Goal: Task Accomplishment & Management: Manage account settings

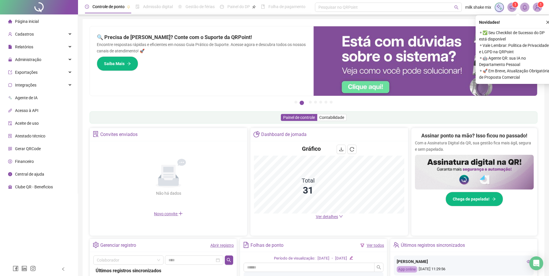
click at [544, 22] on div "Novidades !" at bounding box center [515, 22] width 72 height 7
click at [549, 21] on icon "close" at bounding box center [548, 22] width 4 height 4
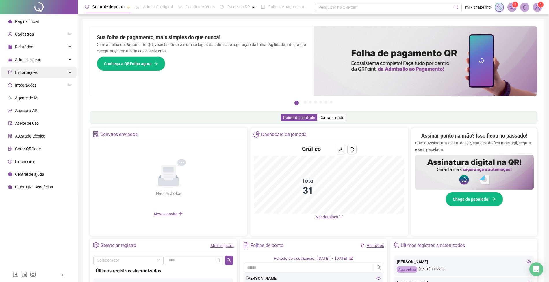
click at [49, 67] on div "Exportações" at bounding box center [38, 73] width 75 height 12
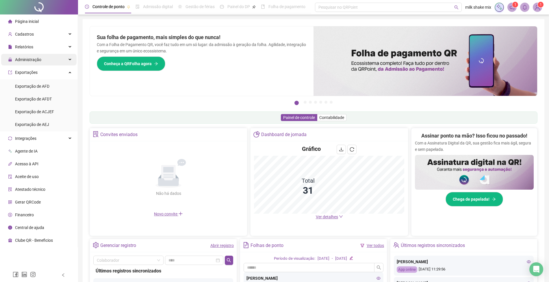
click at [50, 64] on div "Administração" at bounding box center [38, 60] width 75 height 12
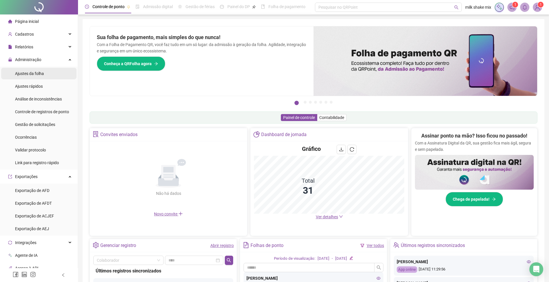
click at [40, 73] on span "Ajustes da folha" at bounding box center [29, 73] width 29 height 5
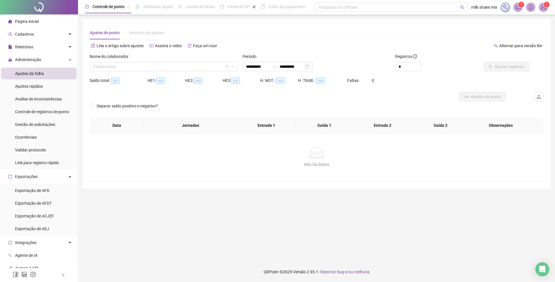
type input "**********"
click at [145, 64] on input "search" at bounding box center [161, 66] width 136 height 9
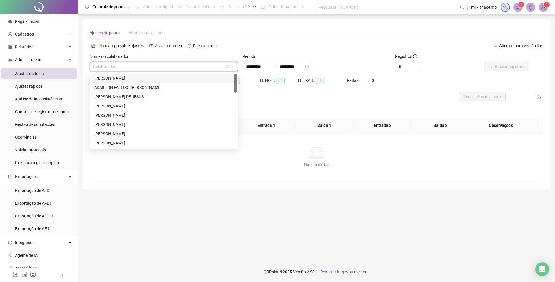
click at [122, 78] on div "[PERSON_NAME]" at bounding box center [163, 78] width 139 height 6
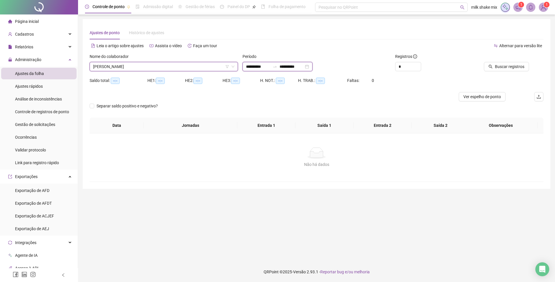
click at [252, 67] on input "**********" at bounding box center [258, 66] width 24 height 6
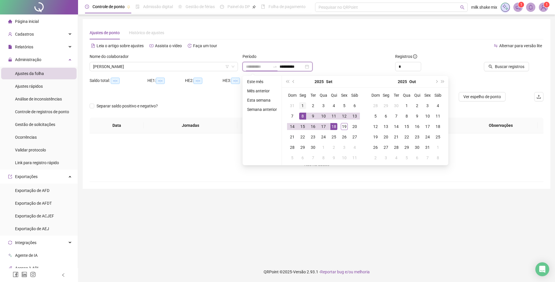
type input "**********"
click at [302, 105] on div "1" at bounding box center [302, 105] width 7 height 7
type input "**********"
click at [342, 125] on div "19" at bounding box center [344, 126] width 7 height 7
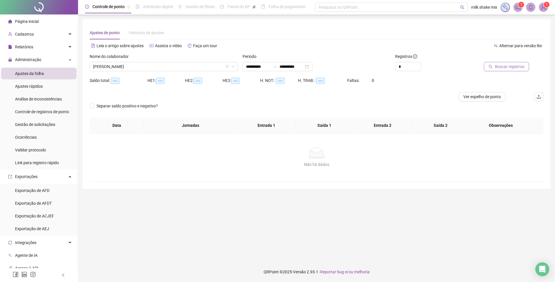
click at [515, 63] on span "Buscar registros" at bounding box center [509, 66] width 29 height 6
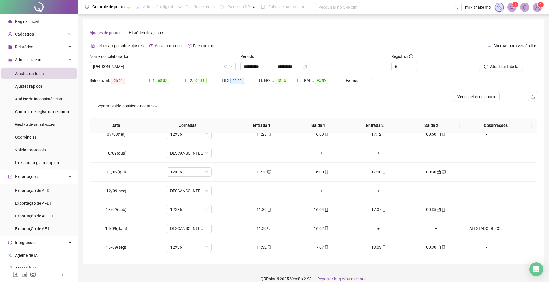
scroll to position [158, 0]
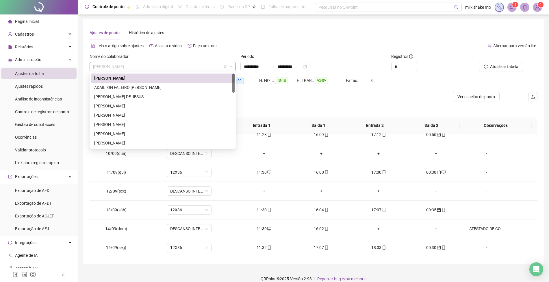
click at [166, 67] on span "[PERSON_NAME]" at bounding box center [162, 66] width 139 height 9
click at [152, 91] on div "ADAILTON FALEIRO [PERSON_NAME]" at bounding box center [163, 87] width 144 height 9
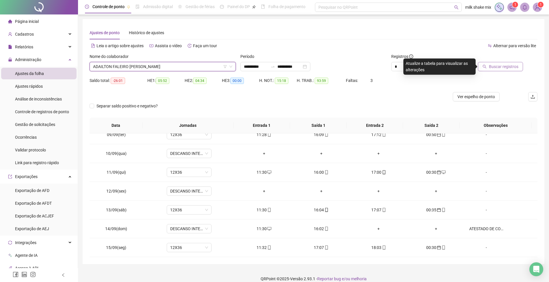
click at [493, 70] on button "Buscar registros" at bounding box center [500, 66] width 45 height 9
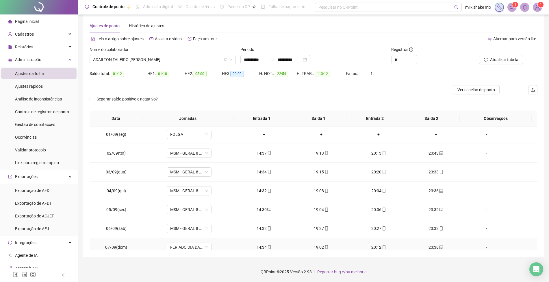
scroll to position [0, 0]
click at [178, 60] on span "ADAILTON FALEIRO [PERSON_NAME]" at bounding box center [162, 59] width 139 height 9
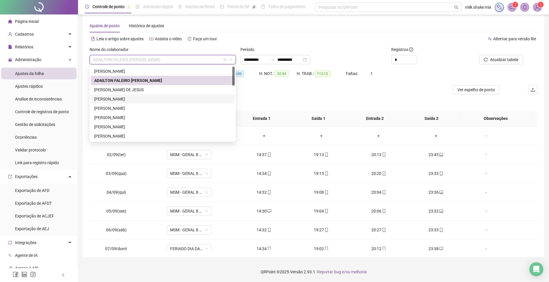
click at [136, 96] on div "[PERSON_NAME]" at bounding box center [162, 99] width 137 height 6
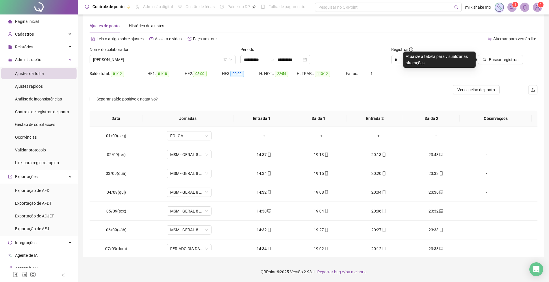
click at [501, 53] on div at bounding box center [495, 50] width 56 height 9
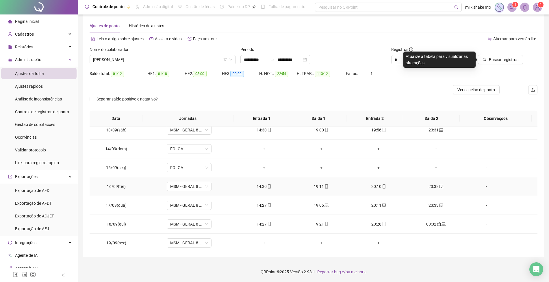
scroll to position [235, 0]
click at [510, 60] on span "Buscar registros" at bounding box center [503, 59] width 29 height 6
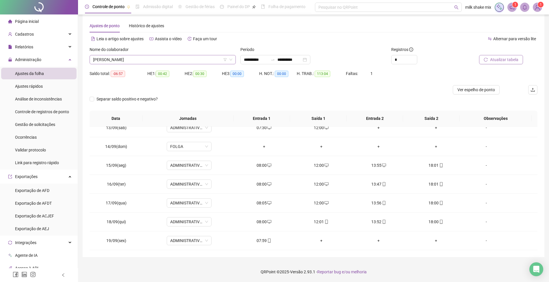
click at [180, 58] on span "[PERSON_NAME]" at bounding box center [162, 59] width 139 height 9
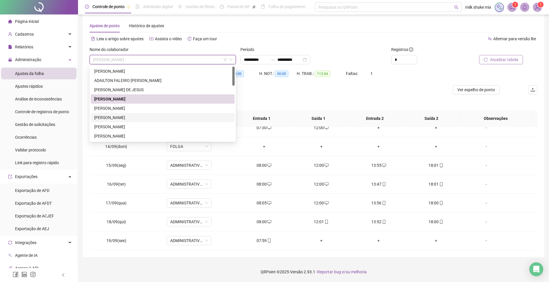
click at [167, 121] on div "[PERSON_NAME]" at bounding box center [163, 117] width 144 height 9
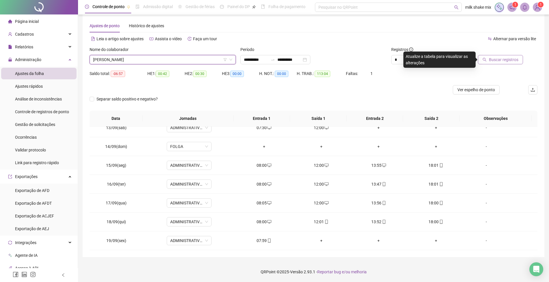
click at [511, 61] on span "Buscar registros" at bounding box center [503, 59] width 29 height 6
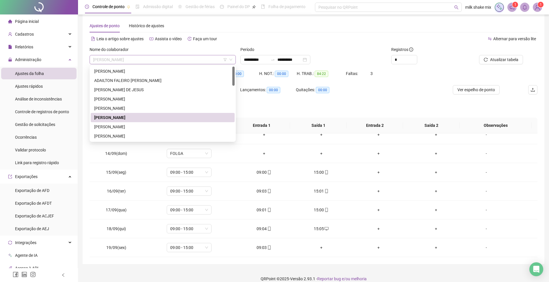
click at [165, 58] on span "[PERSON_NAME]" at bounding box center [162, 59] width 139 height 9
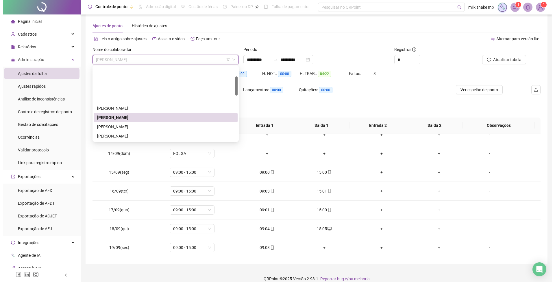
scroll to position [38, 0]
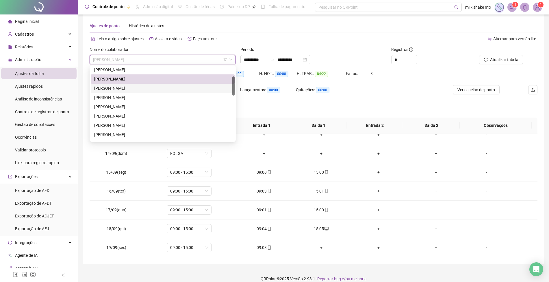
click at [137, 90] on div "[PERSON_NAME]" at bounding box center [162, 88] width 137 height 6
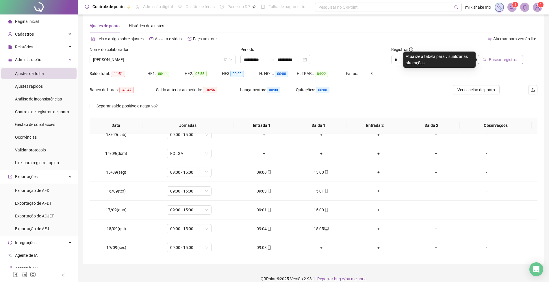
click at [518, 56] on button "Buscar registros" at bounding box center [500, 59] width 45 height 9
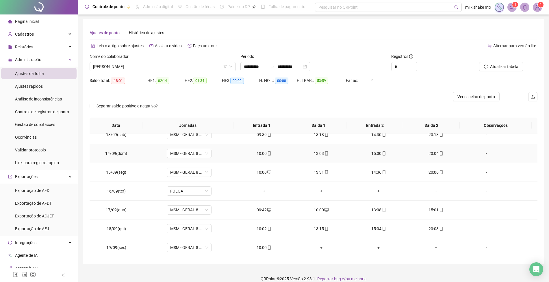
scroll to position [7, 0]
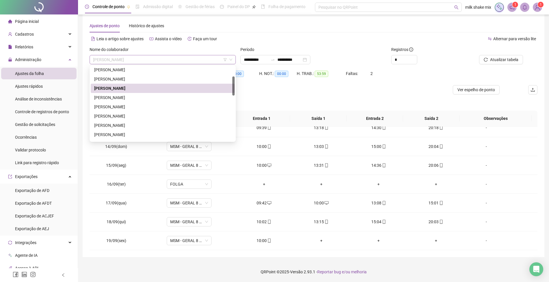
click at [175, 56] on span "[PERSON_NAME]" at bounding box center [162, 59] width 139 height 9
click at [149, 100] on div "[PERSON_NAME]" at bounding box center [162, 97] width 137 height 6
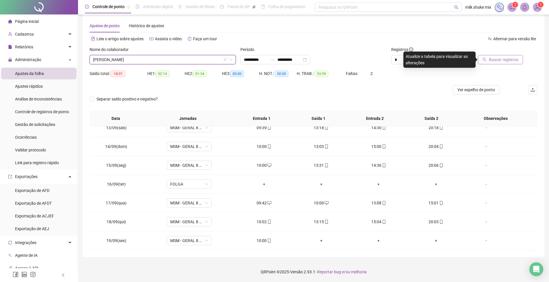
click at [496, 56] on button "Buscar registros" at bounding box center [500, 59] width 45 height 9
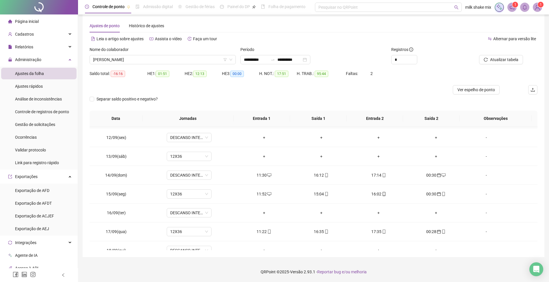
scroll to position [235, 0]
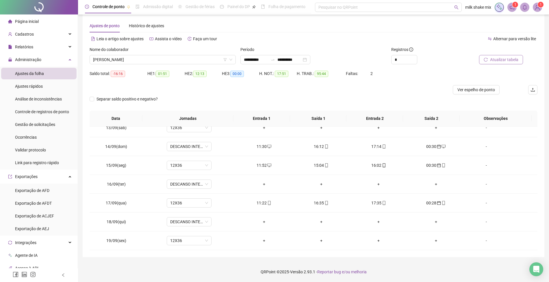
click at [496, 60] on span "Atualizar tabela" at bounding box center [504, 59] width 28 height 6
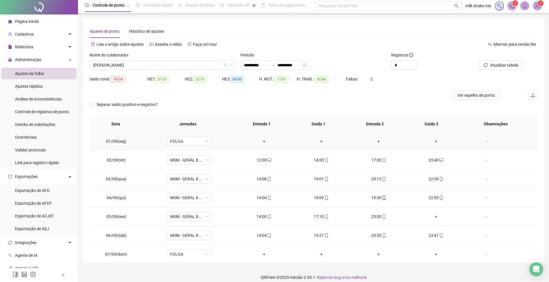
scroll to position [0, 0]
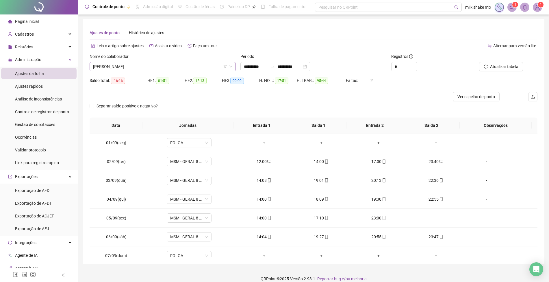
click at [187, 67] on span "[PERSON_NAME]" at bounding box center [162, 66] width 139 height 9
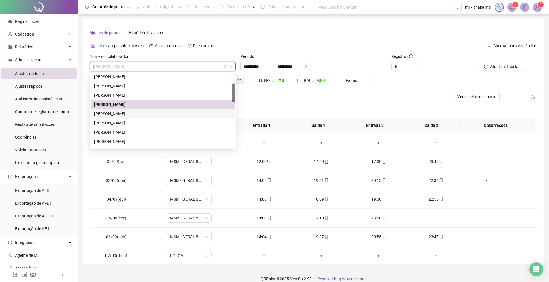
click at [142, 110] on div "[PERSON_NAME]" at bounding box center [162, 113] width 137 height 6
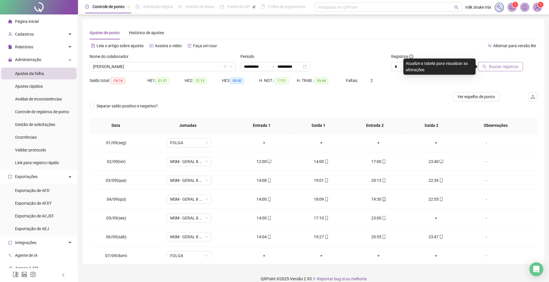
click at [495, 71] on button "Buscar registros" at bounding box center [500, 66] width 45 height 9
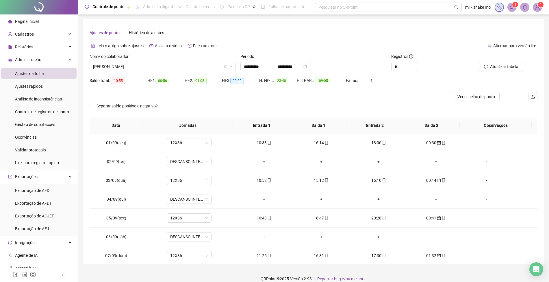
click at [169, 72] on div "Nome do colaborador DANIEL CARDOSO DOS SANTOS" at bounding box center [162, 64] width 151 height 23
click at [171, 71] on div "[PERSON_NAME]" at bounding box center [163, 66] width 146 height 9
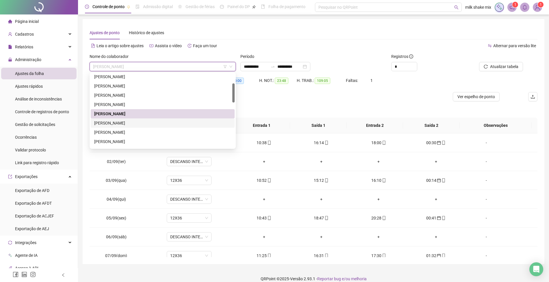
click at [109, 121] on div "[PERSON_NAME]" at bounding box center [162, 123] width 137 height 6
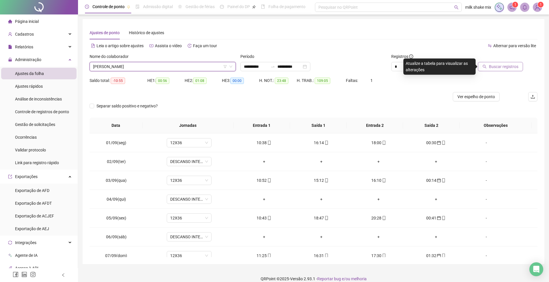
click at [496, 70] on button "Buscar registros" at bounding box center [500, 66] width 45 height 9
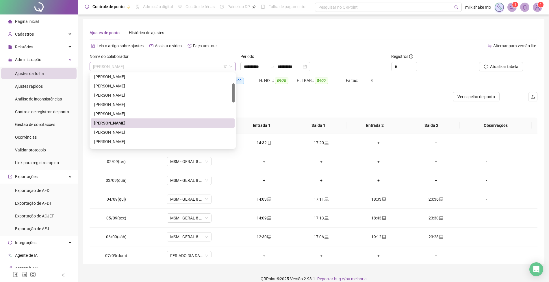
click at [175, 69] on span "[PERSON_NAME]" at bounding box center [162, 66] width 139 height 9
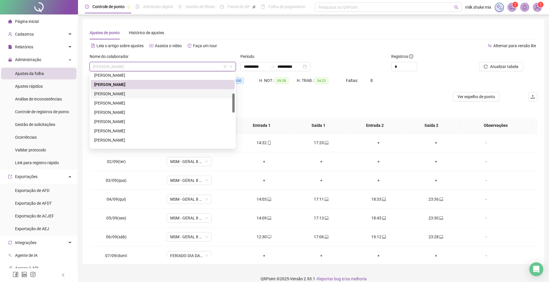
click at [138, 94] on div "[PERSON_NAME]" at bounding box center [162, 94] width 137 height 6
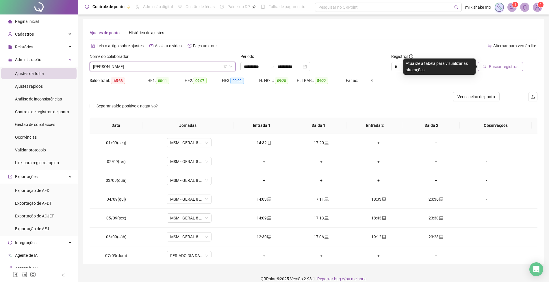
click at [493, 68] on span "Buscar registros" at bounding box center [503, 66] width 29 height 6
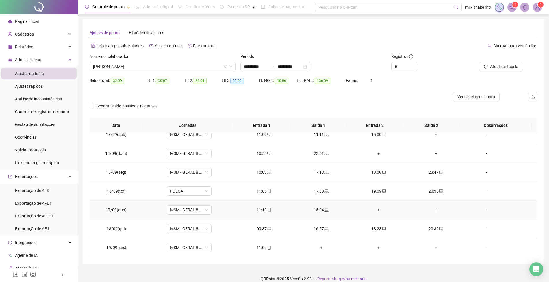
scroll to position [7, 0]
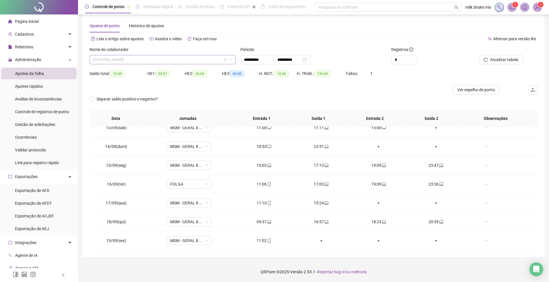
click at [151, 58] on span "[PERSON_NAME]" at bounding box center [162, 59] width 139 height 9
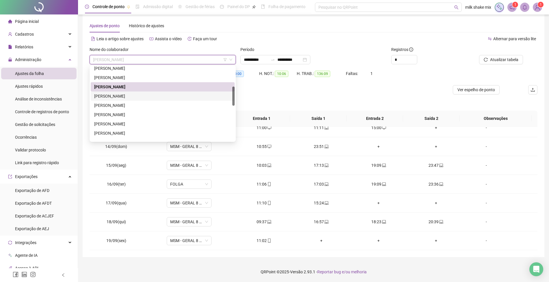
click at [112, 92] on div "[PERSON_NAME]" at bounding box center [163, 95] width 144 height 9
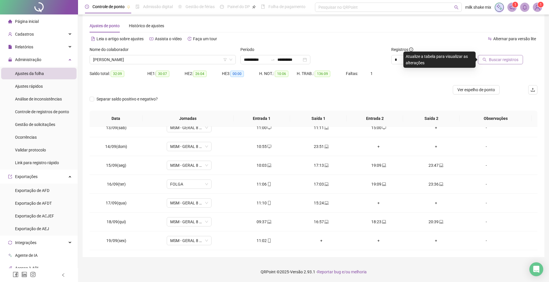
click at [502, 60] on span "Buscar registros" at bounding box center [503, 59] width 29 height 6
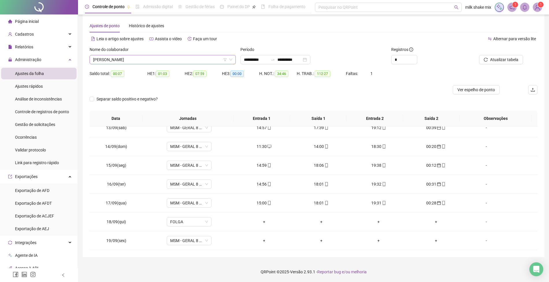
click at [215, 60] on span "[PERSON_NAME]" at bounding box center [162, 59] width 139 height 9
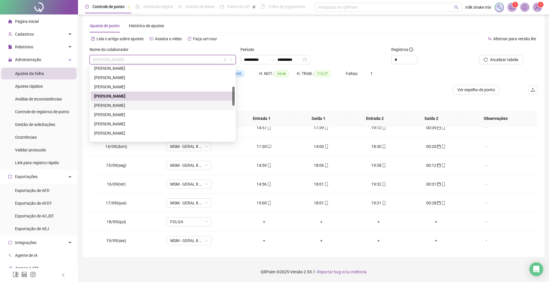
click at [147, 105] on div "[PERSON_NAME]" at bounding box center [162, 105] width 137 height 6
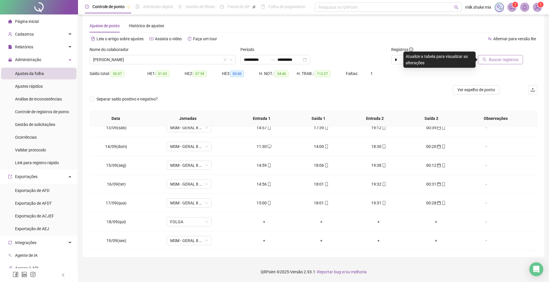
click at [507, 60] on span "Buscar registros" at bounding box center [503, 59] width 29 height 6
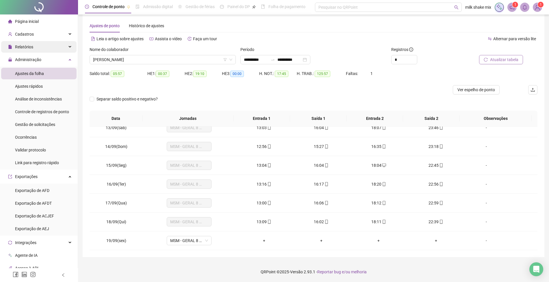
click at [36, 45] on div "Relatórios" at bounding box center [38, 47] width 75 height 12
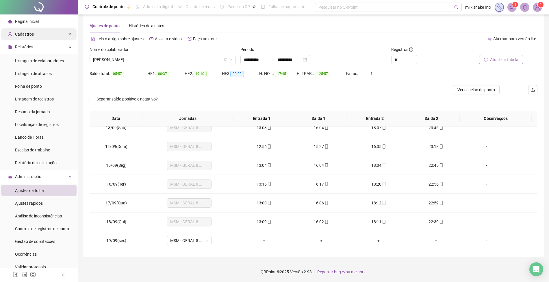
click at [40, 36] on div "Cadastros" at bounding box center [38, 34] width 75 height 12
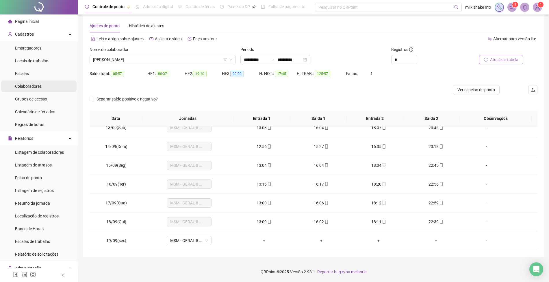
click at [41, 91] on li "Colaboradores" at bounding box center [38, 86] width 75 height 12
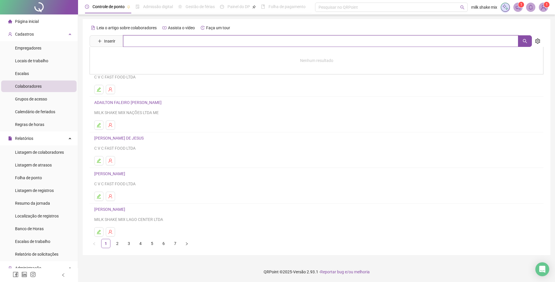
click at [141, 41] on input "text" at bounding box center [320, 41] width 395 height 12
click at [116, 248] on link "2" at bounding box center [117, 243] width 9 height 9
click at [131, 248] on link "3" at bounding box center [129, 243] width 9 height 9
click at [127, 140] on link "[PERSON_NAME]" at bounding box center [110, 138] width 33 height 5
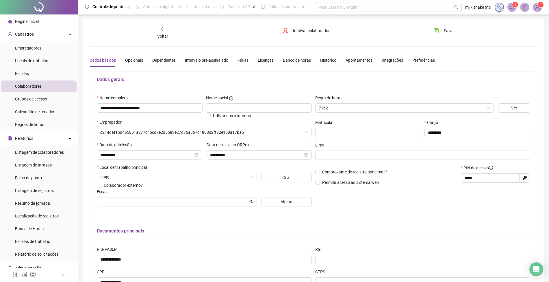
type input "**********"
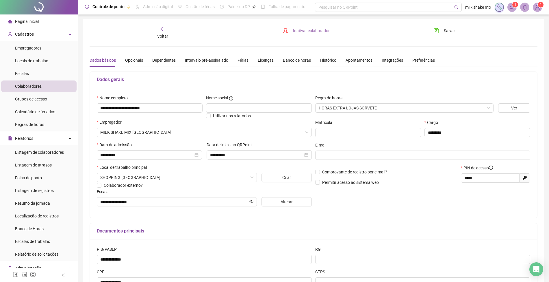
click at [289, 29] on button "Inativar colaborador" at bounding box center [306, 30] width 56 height 9
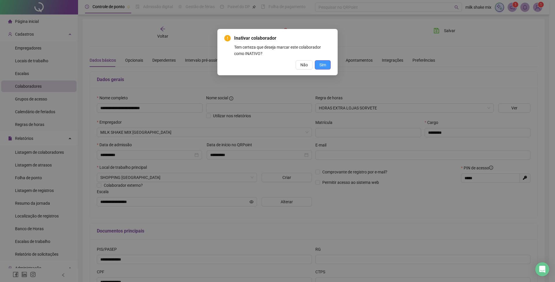
click at [327, 67] on button "Sim" at bounding box center [323, 64] width 16 height 9
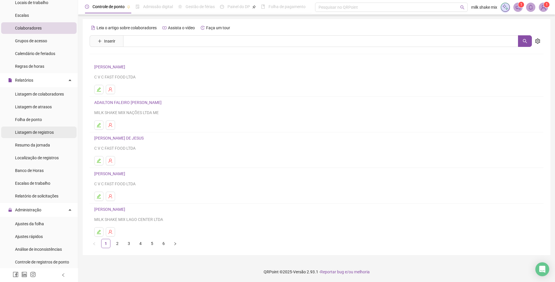
scroll to position [77, 0]
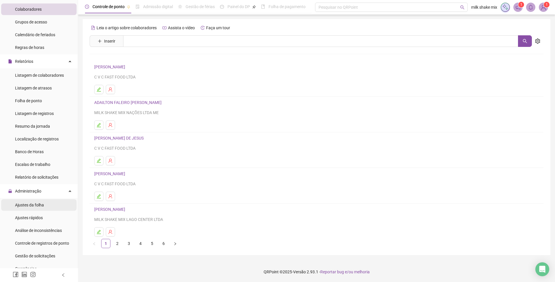
click at [39, 201] on div "Ajustes da folha" at bounding box center [29, 205] width 29 height 12
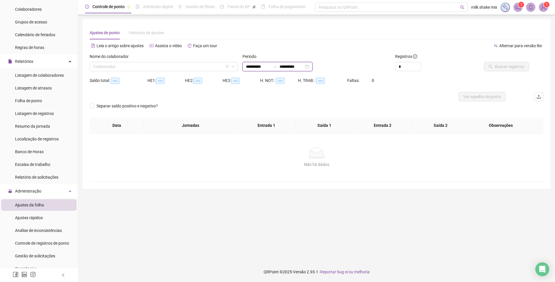
click at [254, 68] on input "**********" at bounding box center [258, 66] width 24 height 6
type input "**********"
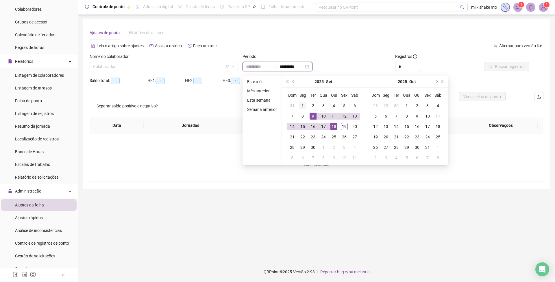
type input "**********"
click at [304, 106] on div "1" at bounding box center [302, 105] width 7 height 7
type input "**********"
click at [343, 128] on div "19" at bounding box center [344, 126] width 7 height 7
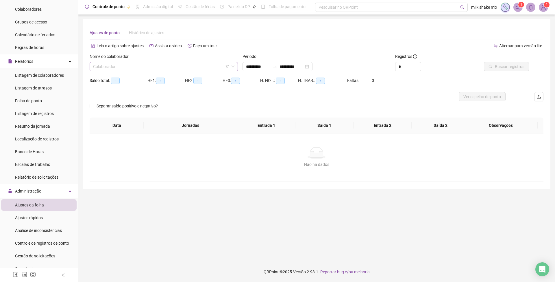
click at [210, 68] on input "search" at bounding box center [161, 66] width 136 height 9
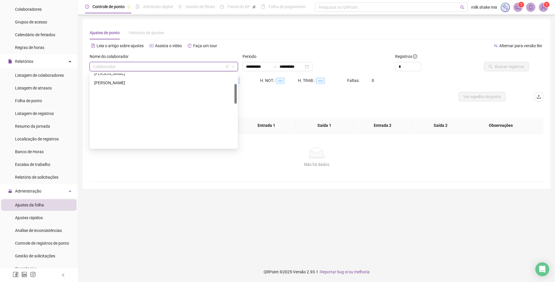
scroll to position [38, 0]
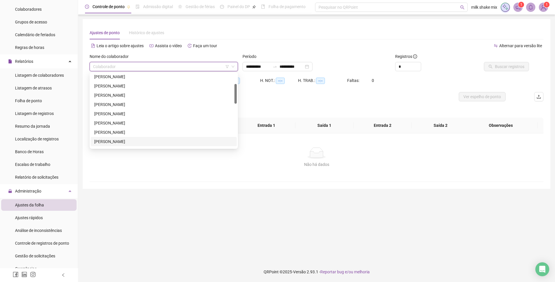
click at [125, 142] on div "[PERSON_NAME]" at bounding box center [163, 141] width 139 height 6
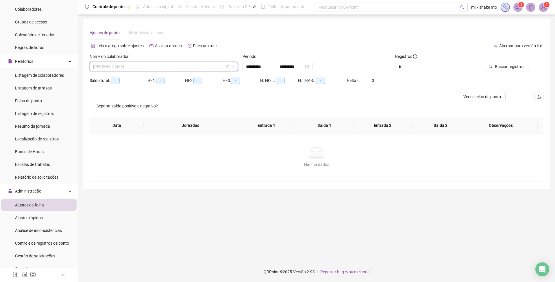
click at [200, 70] on span "[PERSON_NAME]" at bounding box center [163, 66] width 141 height 9
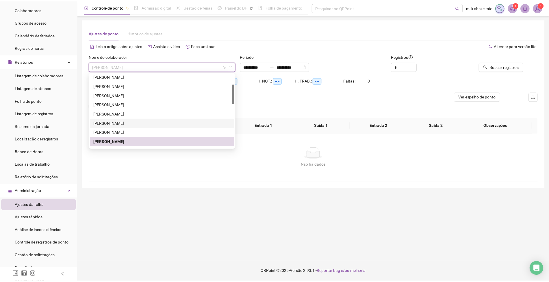
scroll to position [77, 0]
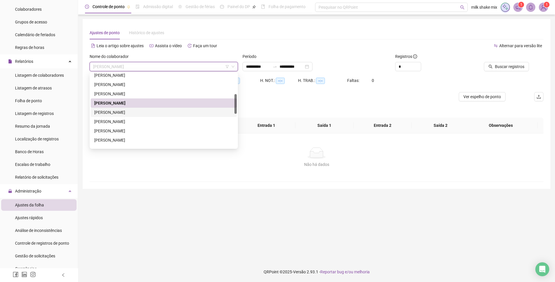
click at [150, 112] on div "[PERSON_NAME]" at bounding box center [163, 112] width 139 height 6
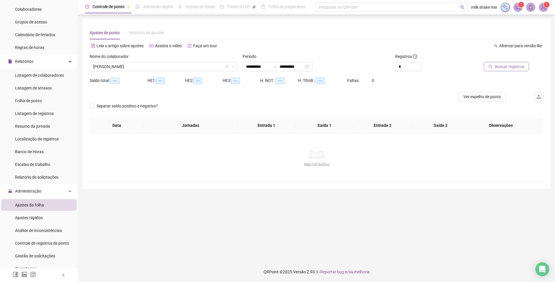
click at [499, 68] on span "Buscar registros" at bounding box center [509, 66] width 29 height 6
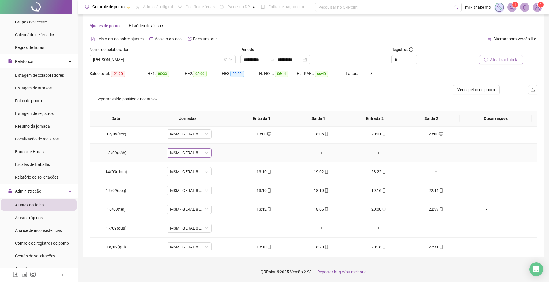
click at [201, 153] on span "MSM - GERAL 8 HORAS" at bounding box center [189, 152] width 38 height 9
click at [179, 187] on div "Folga" at bounding box center [204, 183] width 60 height 6
click at [217, 140] on button "Sim" at bounding box center [215, 137] width 11 height 7
click at [505, 60] on span "Atualizar tabela" at bounding box center [504, 59] width 28 height 6
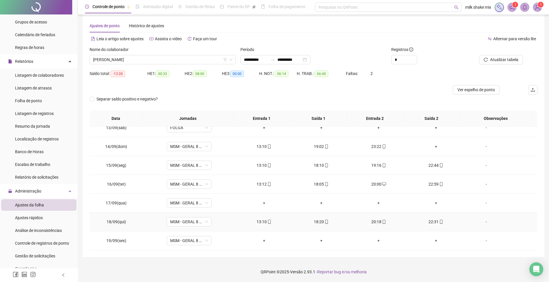
scroll to position [103, 0]
click at [407, 67] on div "Registros *" at bounding box center [426, 57] width 75 height 23
click at [402, 63] on input "*" at bounding box center [404, 59] width 25 height 9
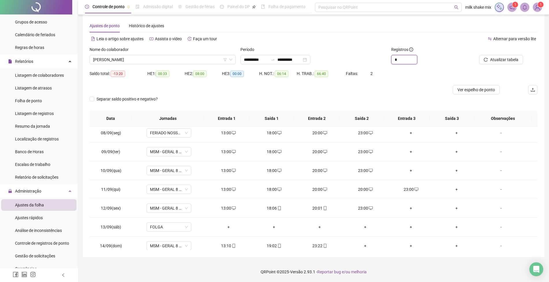
scroll to position [0, 0]
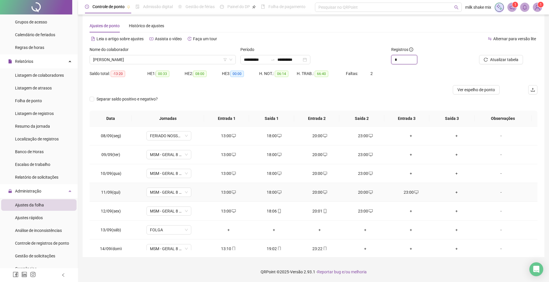
type input "*"
click at [405, 193] on div "23:00" at bounding box center [411, 192] width 36 height 6
type input "**********"
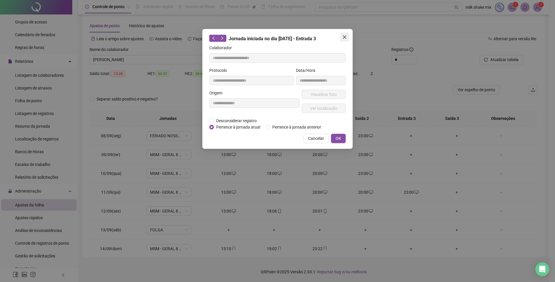
click at [340, 36] on span "Close" at bounding box center [344, 37] width 9 height 5
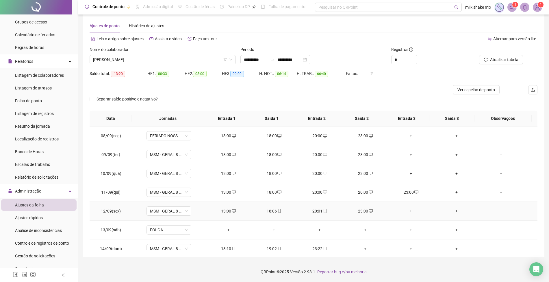
click at [369, 213] on icon "desktop" at bounding box center [371, 210] width 4 height 3
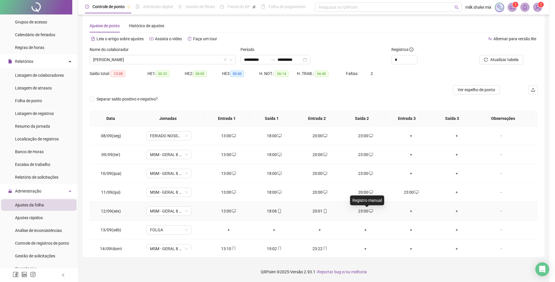
type input "**********"
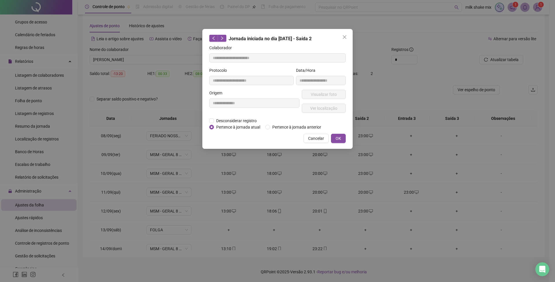
click at [392, 232] on div "**********" at bounding box center [277, 141] width 555 height 282
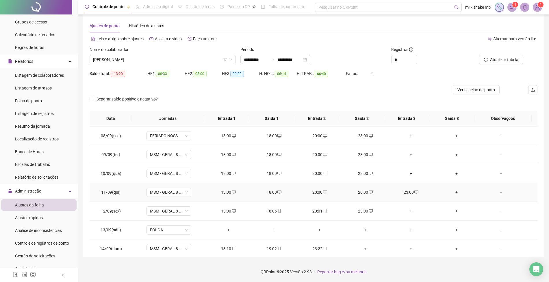
click at [406, 191] on div "23:00" at bounding box center [411, 192] width 36 height 6
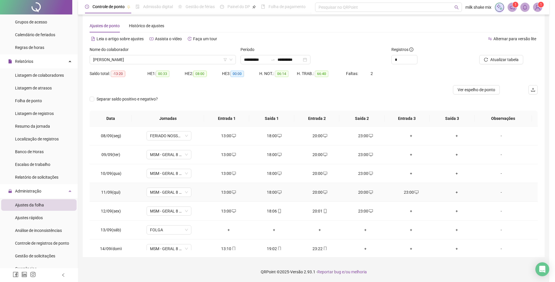
type input "**********"
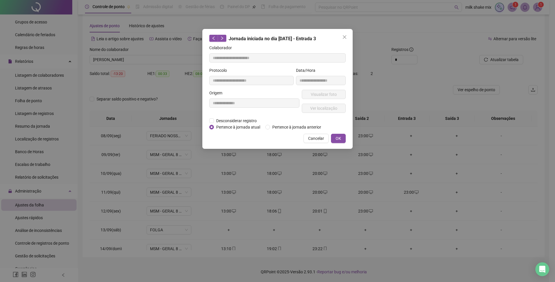
click at [345, 238] on div "**********" at bounding box center [277, 141] width 555 height 282
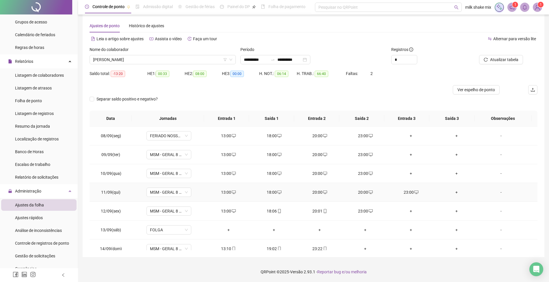
click at [360, 188] on td "20:00" at bounding box center [366, 192] width 46 height 19
click at [368, 192] on span "desktop" at bounding box center [370, 192] width 5 height 4
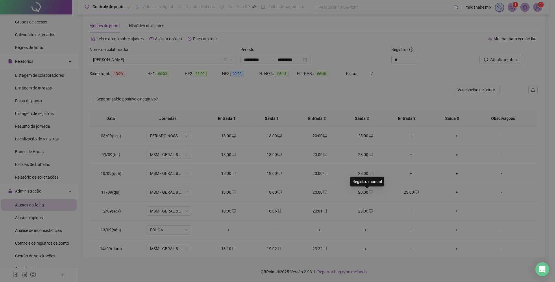
type input "**********"
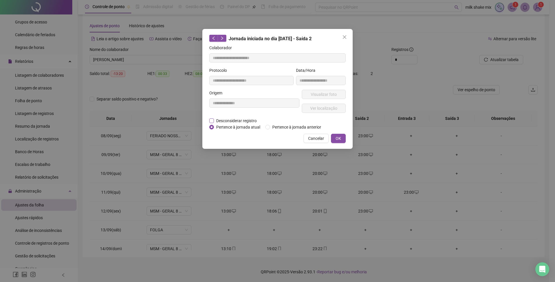
click at [238, 119] on span "Desconsiderar registro" at bounding box center [236, 120] width 45 height 6
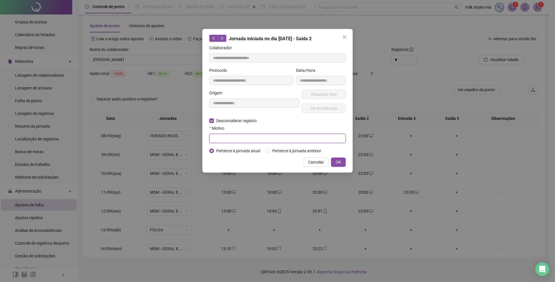
click at [242, 141] on input "text" at bounding box center [277, 138] width 136 height 9
type input "*"
click at [335, 161] on button "OK" at bounding box center [338, 161] width 15 height 9
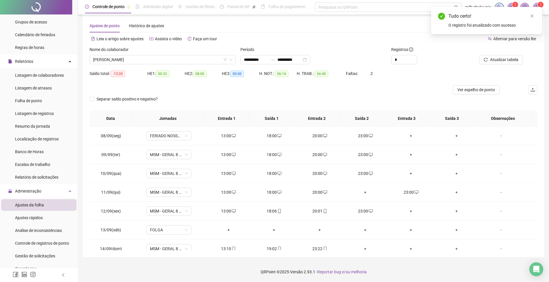
click at [524, 64] on div "Atualizar tabela" at bounding box center [502, 55] width 71 height 18
click at [505, 60] on span "Atualizar tabela" at bounding box center [504, 59] width 28 height 6
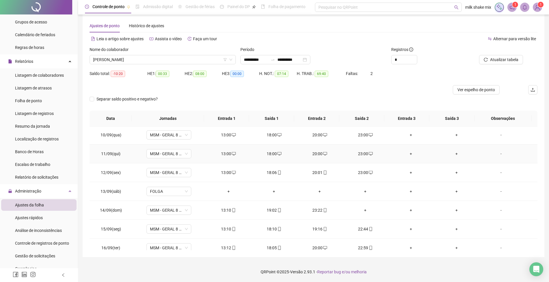
scroll to position [103, 0]
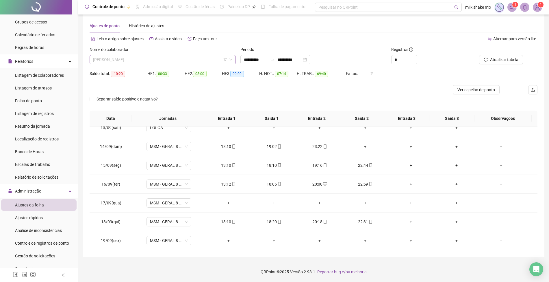
click at [206, 60] on span "[PERSON_NAME]" at bounding box center [162, 59] width 139 height 9
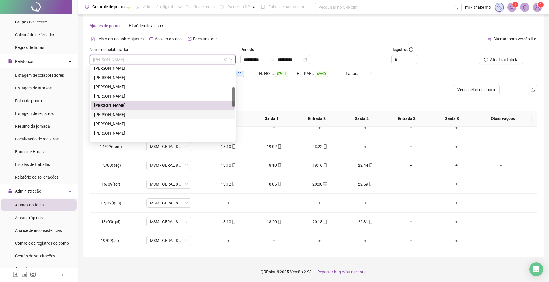
click at [131, 115] on div "[PERSON_NAME]" at bounding box center [162, 114] width 137 height 6
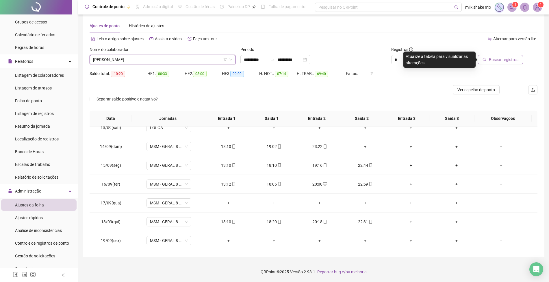
click at [493, 61] on span "Buscar registros" at bounding box center [503, 59] width 29 height 6
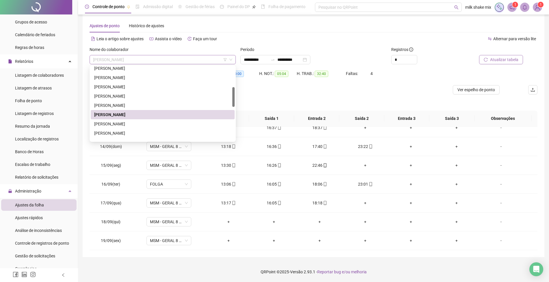
click at [201, 57] on span "[PERSON_NAME]" at bounding box center [162, 59] width 139 height 9
click at [143, 129] on div "[PERSON_NAME]" at bounding box center [163, 132] width 144 height 9
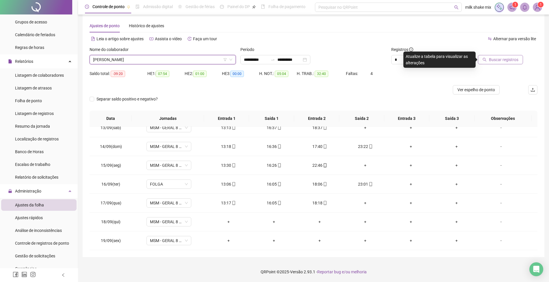
click at [492, 58] on span "Buscar registros" at bounding box center [503, 59] width 29 height 6
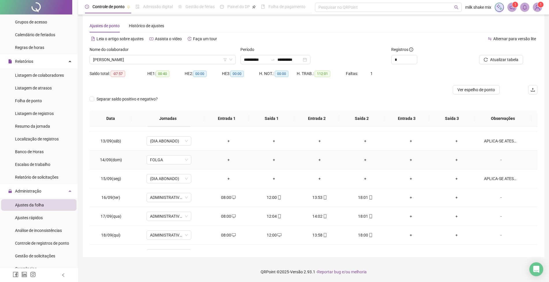
scroll to position [235, 0]
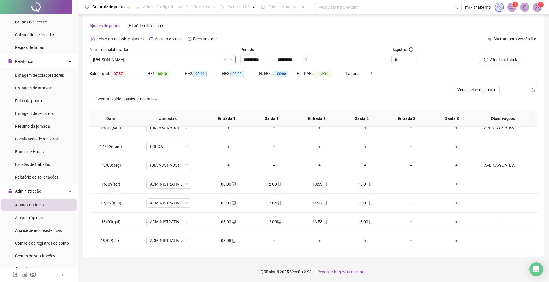
click at [207, 62] on span "[PERSON_NAME]" at bounding box center [162, 59] width 139 height 9
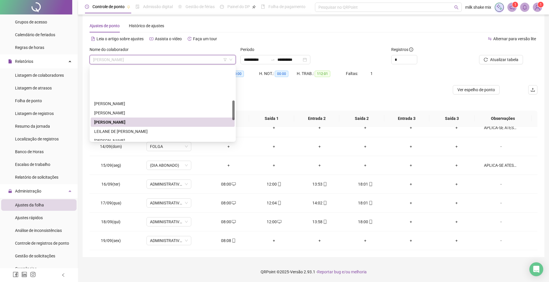
scroll to position [126, 0]
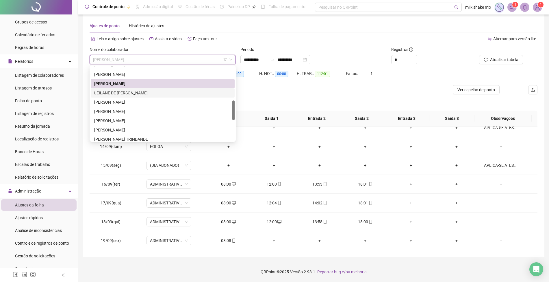
click at [166, 96] on div "LEILANE DE [PERSON_NAME]" at bounding box center [163, 92] width 144 height 9
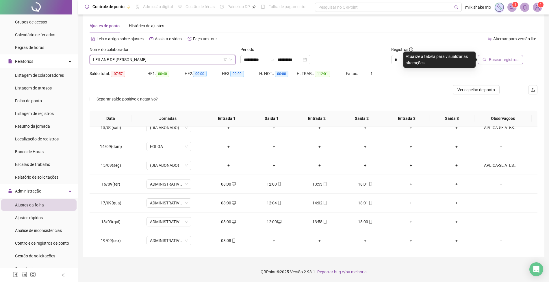
click at [511, 57] on span "Buscar registros" at bounding box center [503, 59] width 29 height 6
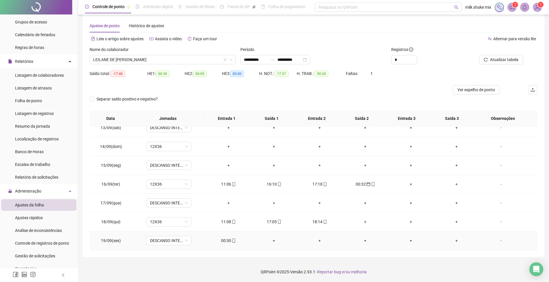
click at [226, 239] on div "00:30" at bounding box center [229, 240] width 36 height 6
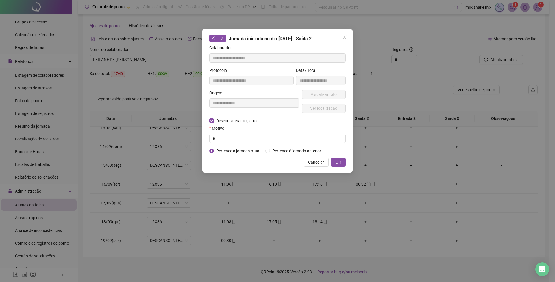
type input "**********"
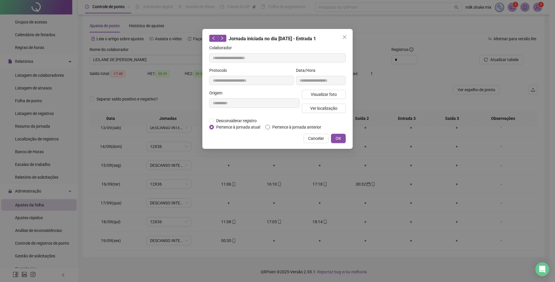
click at [284, 125] on span "Pertence à jornada anterior" at bounding box center [296, 127] width 53 height 6
click at [339, 138] on span "OK" at bounding box center [338, 138] width 5 height 6
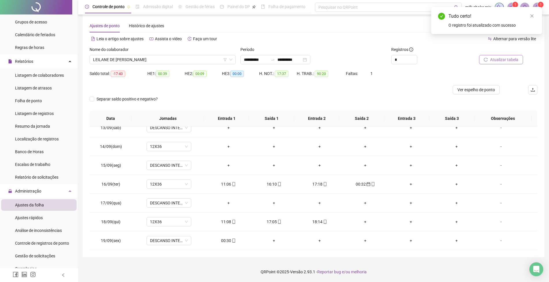
click at [503, 61] on span "Atualizar tabela" at bounding box center [504, 59] width 28 height 6
click at [211, 53] on div "Nome do colaborador" at bounding box center [163, 50] width 146 height 9
click at [209, 57] on span "LEILANE DE [PERSON_NAME]" at bounding box center [162, 59] width 139 height 9
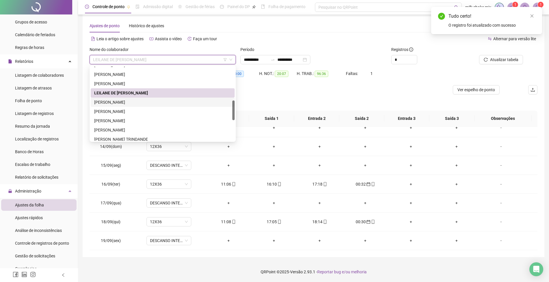
click at [149, 106] on div "[PERSON_NAME]" at bounding box center [163, 101] width 144 height 9
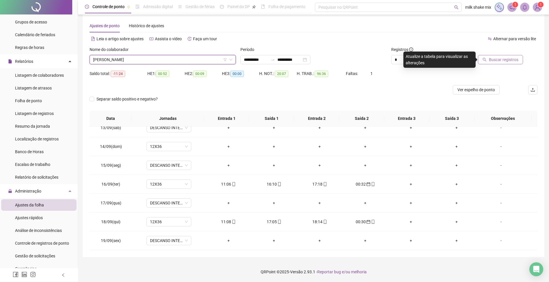
click at [506, 59] on span "Buscar registros" at bounding box center [503, 59] width 29 height 6
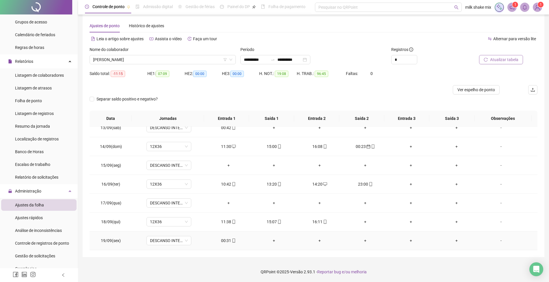
click at [225, 240] on div "00:31" at bounding box center [229, 240] width 36 height 6
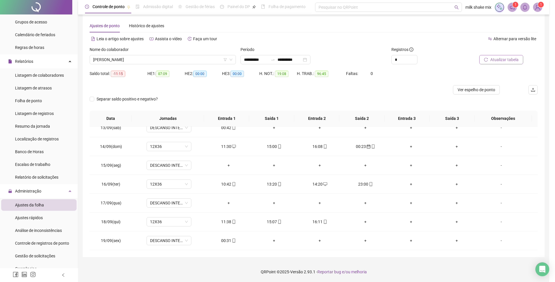
type input "**********"
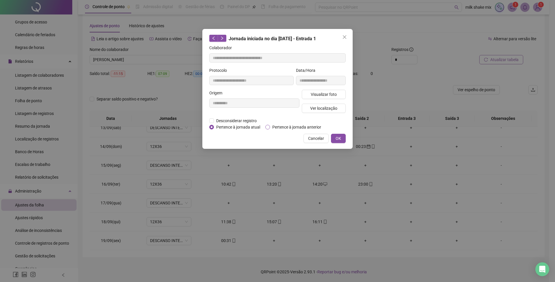
click at [278, 129] on span "Pertence à jornada anterior" at bounding box center [296, 127] width 53 height 6
click at [342, 138] on button "OK" at bounding box center [338, 138] width 15 height 9
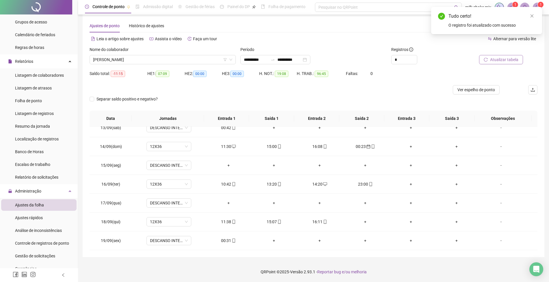
click at [513, 57] on span "Atualizar tabela" at bounding box center [504, 59] width 28 height 6
click at [213, 62] on span "[PERSON_NAME]" at bounding box center [162, 59] width 139 height 9
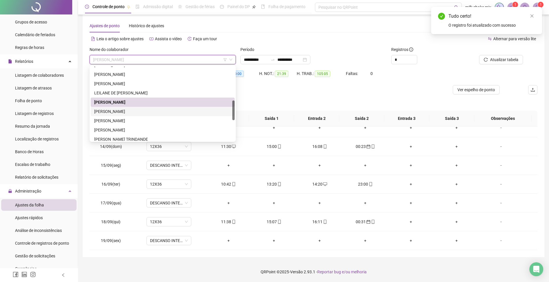
click at [120, 112] on div "[PERSON_NAME]" at bounding box center [162, 111] width 137 height 6
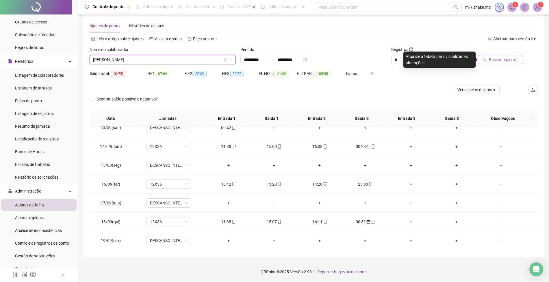
click at [502, 62] on span "Buscar registros" at bounding box center [503, 59] width 29 height 6
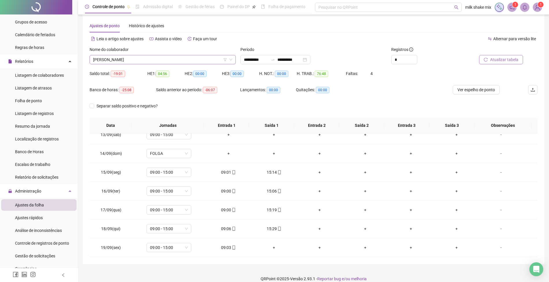
click at [183, 56] on span "[PERSON_NAME]" at bounding box center [162, 59] width 139 height 9
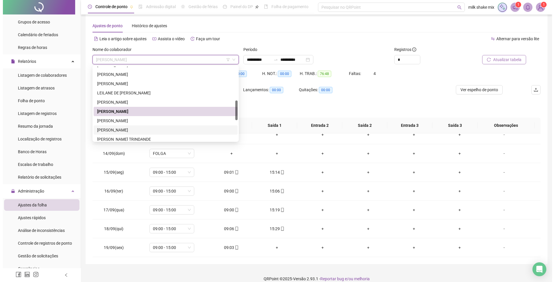
scroll to position [165, 0]
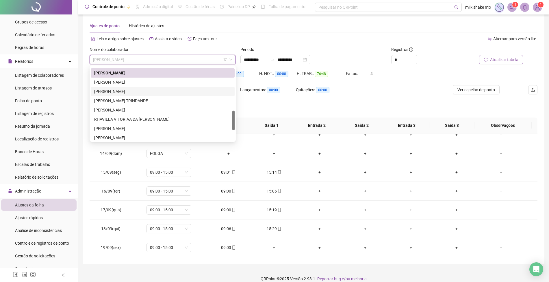
click at [124, 91] on div "NAYARA FERREIRA DA SILVA" at bounding box center [162, 91] width 137 height 6
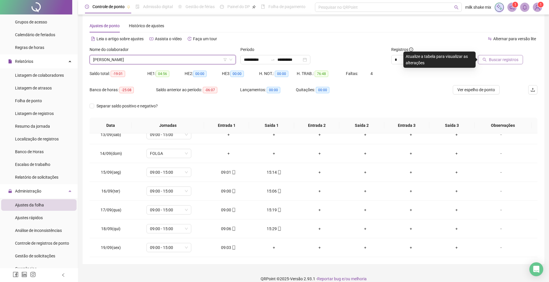
click at [180, 61] on span "NAYARA FERREIRA DA SILVA" at bounding box center [162, 59] width 139 height 9
click at [501, 65] on div "Buscar registros" at bounding box center [502, 57] width 75 height 23
click at [507, 62] on span "Buscar registros" at bounding box center [503, 59] width 29 height 6
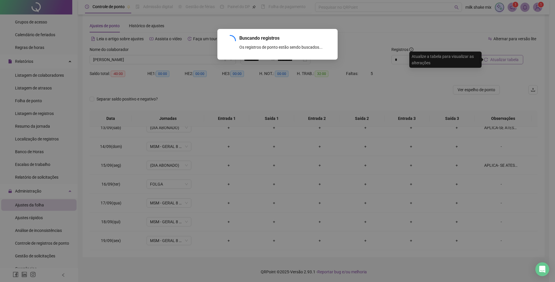
scroll to position [103, 0]
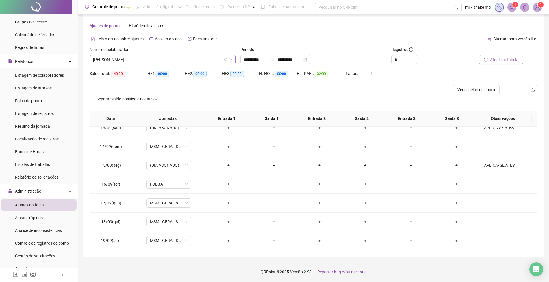
click at [167, 59] on span "NAYARA FERREIRA DA SILVA" at bounding box center [162, 59] width 139 height 9
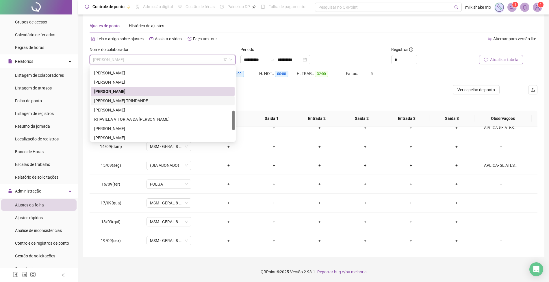
click at [149, 103] on div "PALOMA DA SILVA TRINDANDE" at bounding box center [162, 100] width 137 height 6
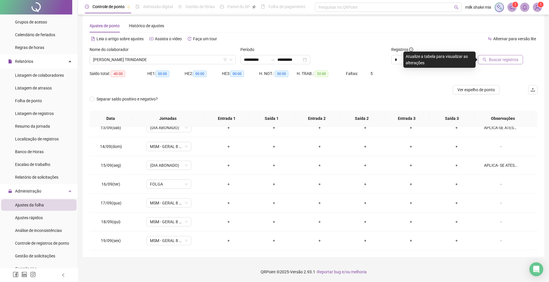
click at [485, 58] on icon "search" at bounding box center [485, 60] width 4 height 4
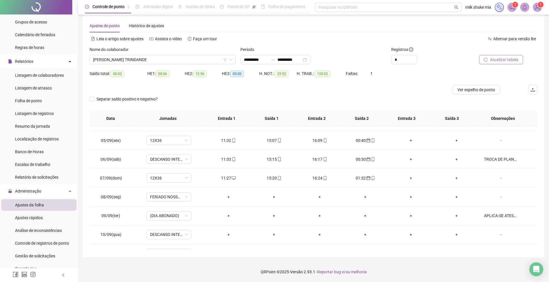
scroll to position [77, 0]
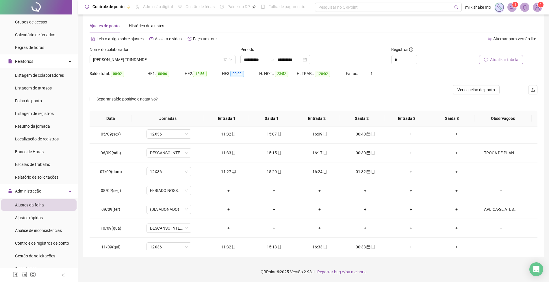
click at [193, 54] on div "Nome do colaborador" at bounding box center [163, 50] width 146 height 9
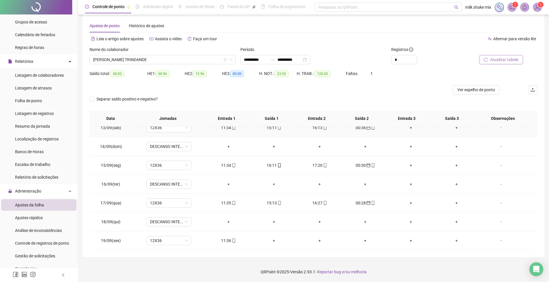
scroll to position [235, 0]
click at [216, 60] on span "PALOMA DA SILVA TRINDANDE" at bounding box center [162, 59] width 139 height 9
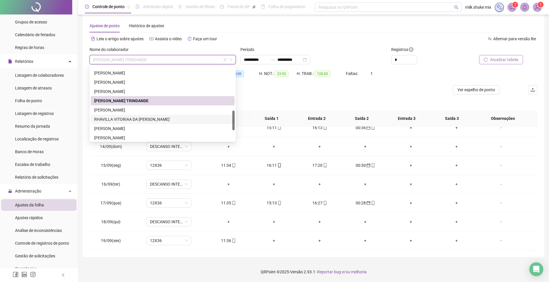
click at [101, 117] on div "RHAVILLA VITORIAA DA [PERSON_NAME]" at bounding box center [162, 119] width 137 height 6
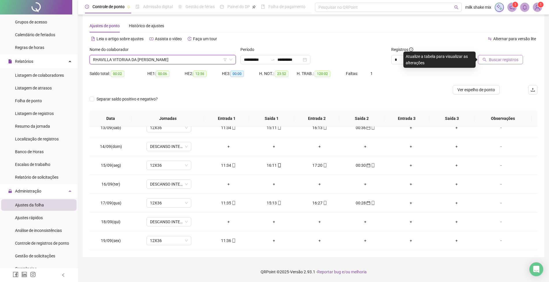
click at [493, 61] on span "Buscar registros" at bounding box center [503, 59] width 29 height 6
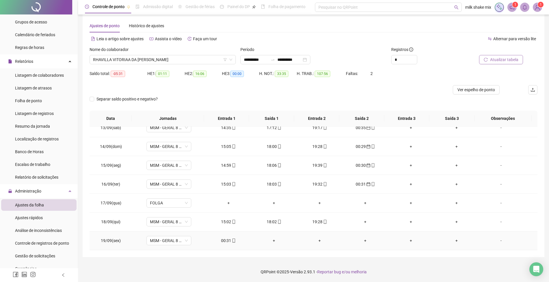
click at [219, 240] on div "00:31" at bounding box center [229, 240] width 36 height 6
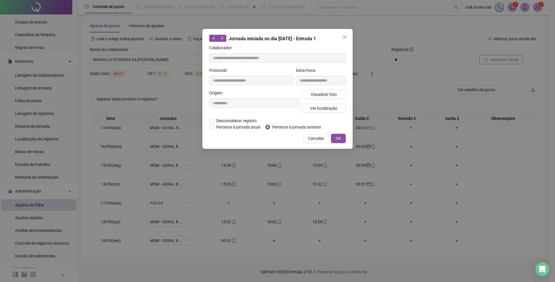
type input "**********"
click at [294, 128] on span "Pertence à jornada anterior" at bounding box center [296, 127] width 53 height 6
click at [345, 138] on button "OK" at bounding box center [338, 138] width 15 height 9
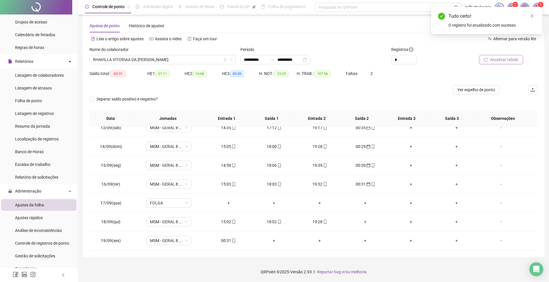
click at [511, 60] on span "Atualizar tabela" at bounding box center [504, 59] width 28 height 6
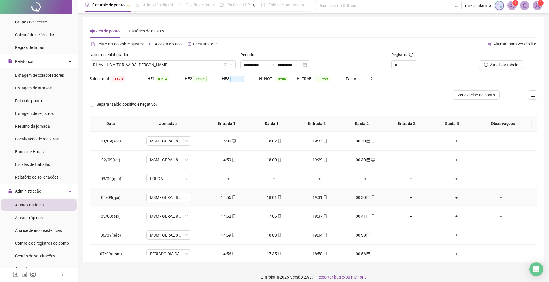
scroll to position [0, 0]
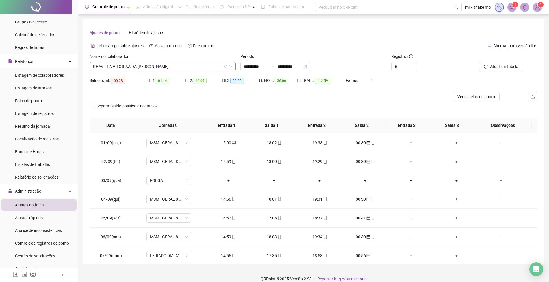
click at [185, 68] on span "RHAVILLA VITORIAA DA [PERSON_NAME]" at bounding box center [162, 66] width 139 height 9
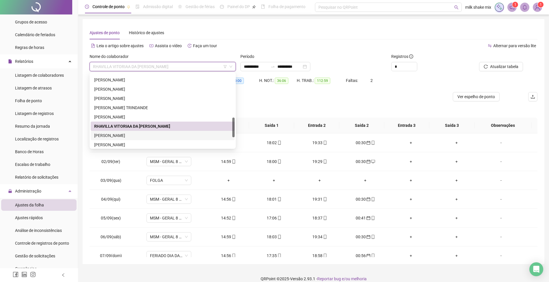
click at [126, 134] on div "[PERSON_NAME]" at bounding box center [162, 135] width 137 height 6
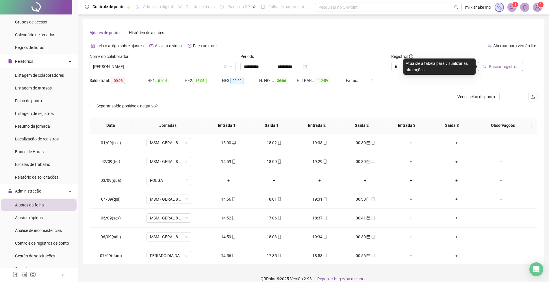
click at [509, 64] on span "Buscar registros" at bounding box center [503, 66] width 29 height 6
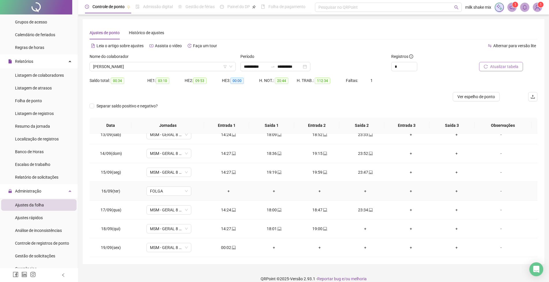
scroll to position [235, 0]
click at [228, 246] on div "00:02" at bounding box center [229, 247] width 36 height 6
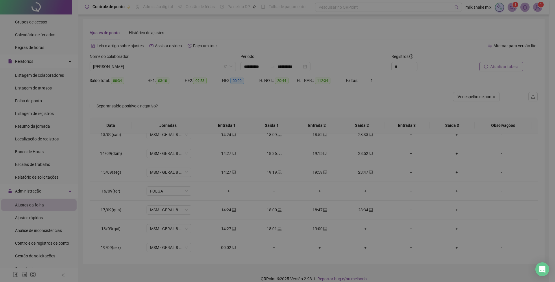
type input "**********"
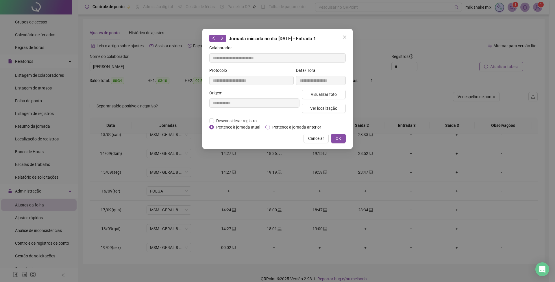
click at [275, 127] on span "Pertence à jornada anterior" at bounding box center [296, 127] width 53 height 6
click at [334, 139] on button "OK" at bounding box center [338, 138] width 15 height 9
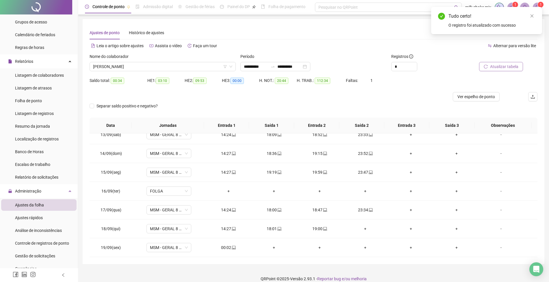
click at [512, 67] on span "Atualizar tabela" at bounding box center [504, 66] width 28 height 6
click at [170, 65] on span "[PERSON_NAME]" at bounding box center [162, 66] width 139 height 9
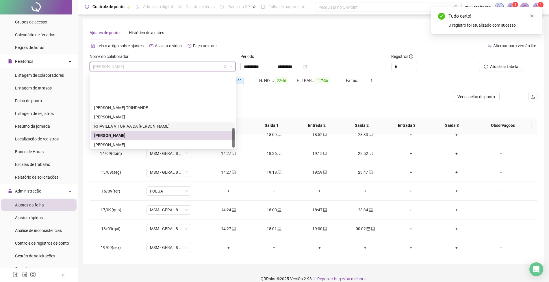
scroll to position [204, 0]
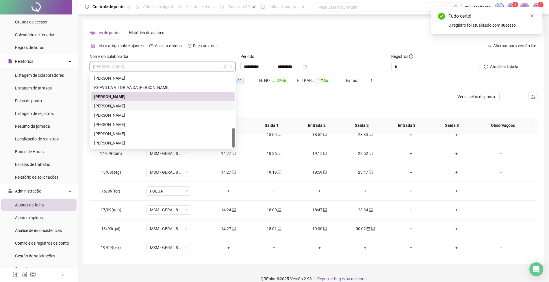
click at [132, 107] on div "RUAN GONÇALVES DE SOUSA" at bounding box center [162, 106] width 137 height 6
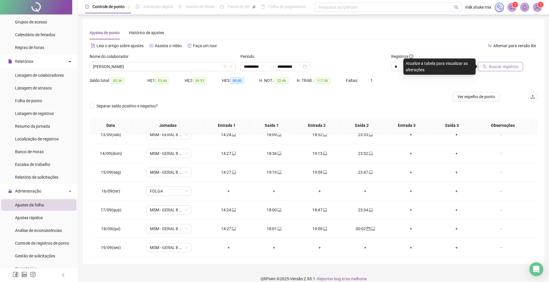
click at [504, 66] on span "Buscar registros" at bounding box center [503, 66] width 29 height 6
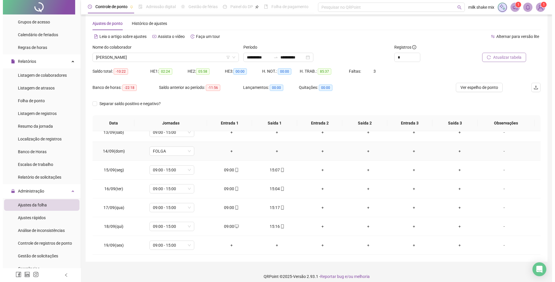
scroll to position [14, 0]
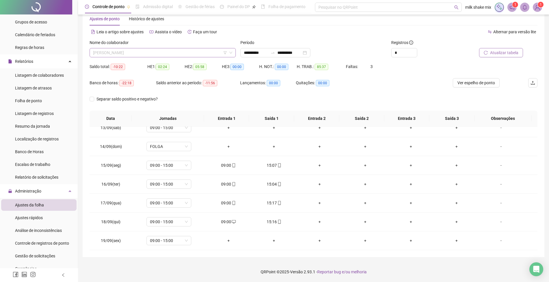
click at [168, 56] on span "RUAN GONÇALVES DE SOUSA" at bounding box center [162, 52] width 139 height 9
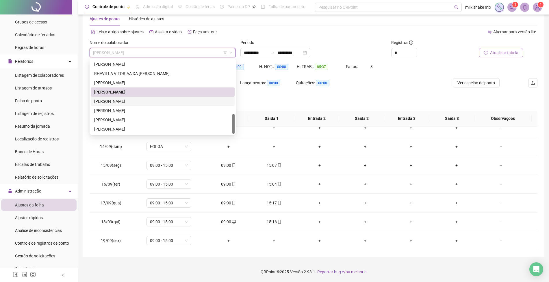
click at [127, 103] on div "THAYCILA PEREIRA MIRANDA" at bounding box center [162, 101] width 137 height 6
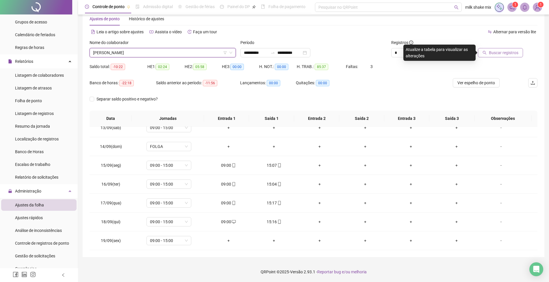
click at [488, 51] on button "Buscar registros" at bounding box center [500, 52] width 45 height 9
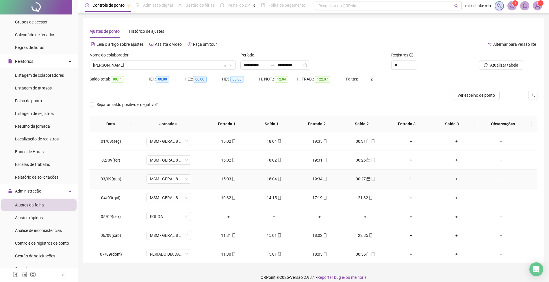
scroll to position [0, 0]
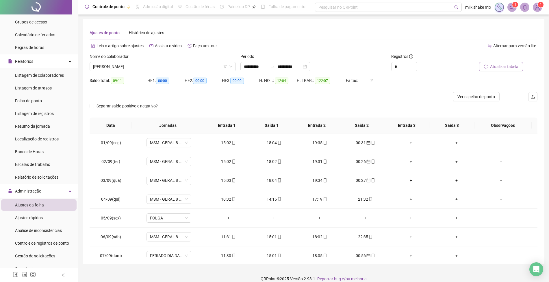
click at [497, 67] on span "Atualizar tabela" at bounding box center [504, 66] width 28 height 6
click at [179, 67] on span "THAYCILA PEREIRA MIRANDA" at bounding box center [162, 66] width 139 height 9
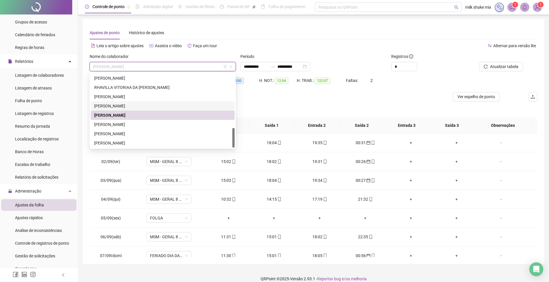
scroll to position [7, 0]
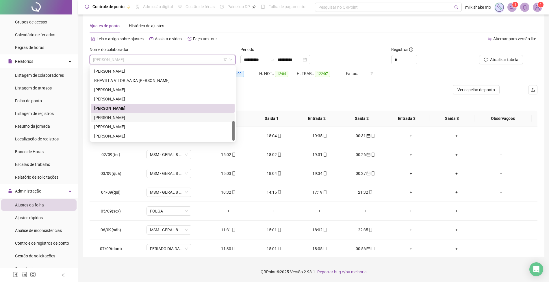
click at [140, 117] on div "[PERSON_NAME]" at bounding box center [162, 117] width 137 height 6
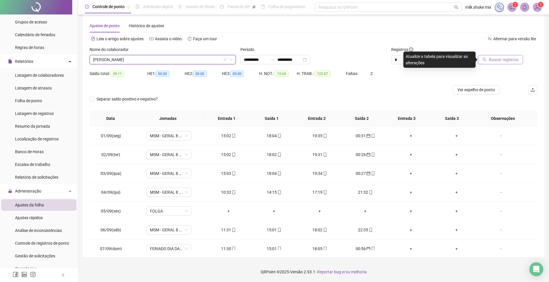
click at [500, 59] on span "Buscar registros" at bounding box center [503, 59] width 29 height 6
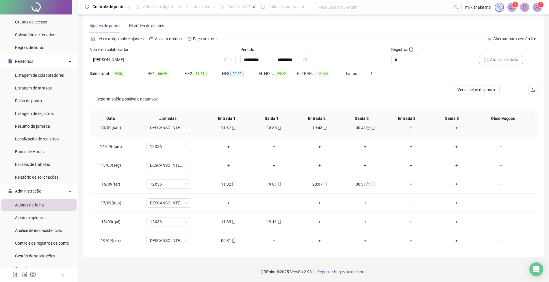
scroll to position [235, 0]
click at [231, 242] on span "mobile" at bounding box center [233, 240] width 5 height 4
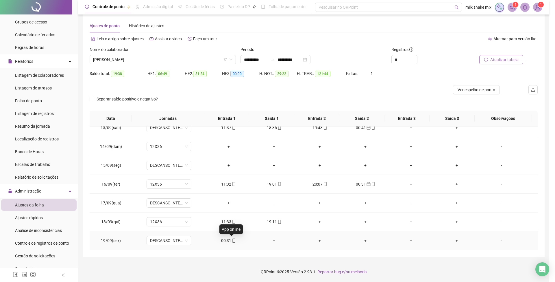
type input "**********"
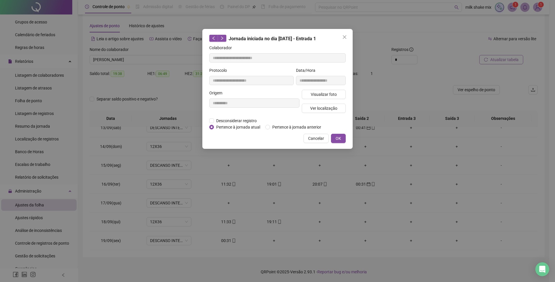
click at [292, 130] on div "**********" at bounding box center [277, 89] width 150 height 120
click at [315, 130] on span "Pertence à jornada anterior" at bounding box center [296, 127] width 53 height 6
click at [335, 142] on button "OK" at bounding box center [338, 138] width 15 height 9
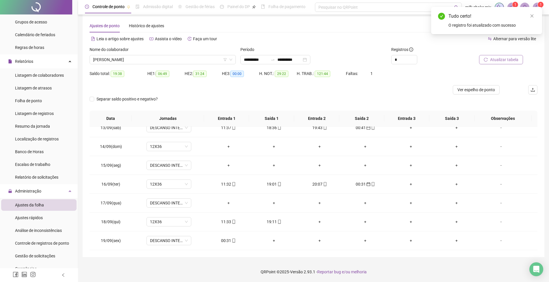
click at [515, 62] on span "Atualizar tabela" at bounding box center [504, 59] width 28 height 6
click at [175, 60] on span "[PERSON_NAME]" at bounding box center [162, 59] width 139 height 9
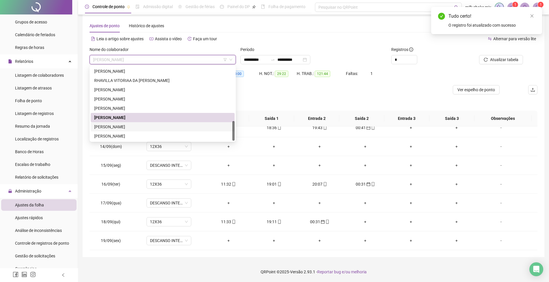
click at [110, 125] on div "[PERSON_NAME]" at bounding box center [162, 126] width 137 height 6
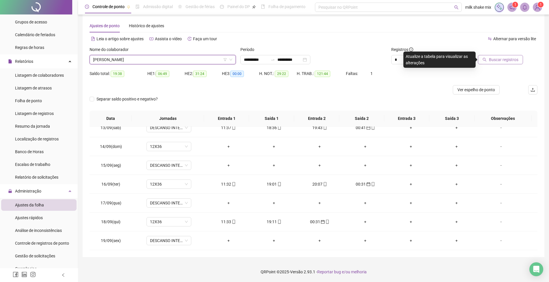
click at [497, 62] on span "Buscar registros" at bounding box center [503, 59] width 29 height 6
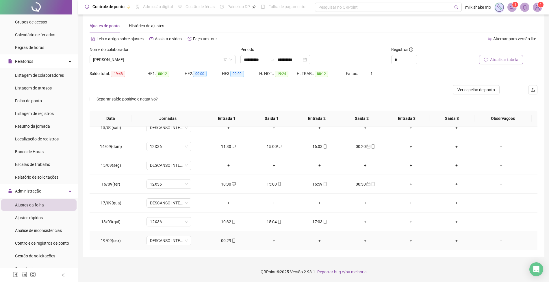
click at [223, 240] on div "00:29" at bounding box center [229, 240] width 36 height 6
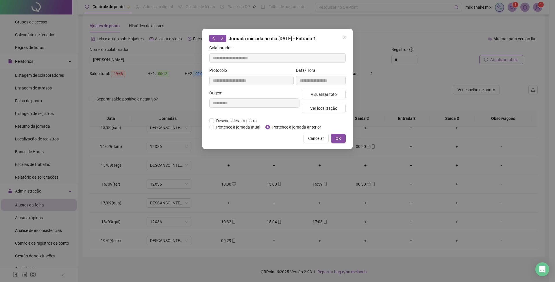
type input "**********"
click at [296, 127] on span "Pertence à jornada anterior" at bounding box center [296, 127] width 53 height 6
click at [338, 139] on span "OK" at bounding box center [338, 138] width 5 height 6
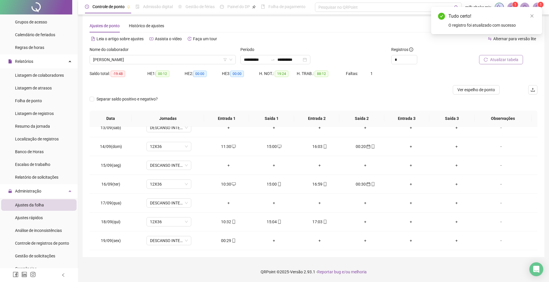
click at [497, 62] on span "Atualizar tabela" at bounding box center [504, 59] width 28 height 6
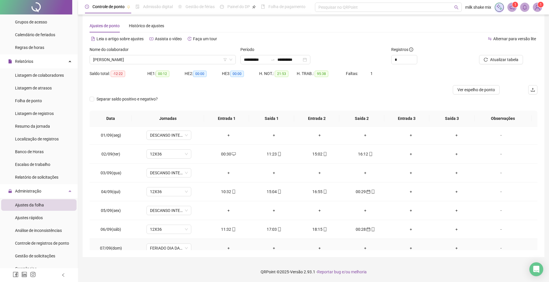
scroll to position [0, 0]
click at [192, 60] on span "[PERSON_NAME]" at bounding box center [162, 59] width 139 height 9
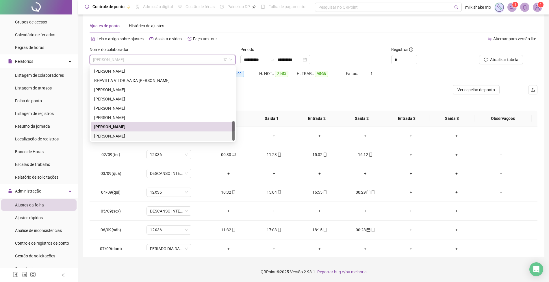
click at [149, 138] on div "YURI QUEIROZ GONÇALVES" at bounding box center [162, 136] width 137 height 6
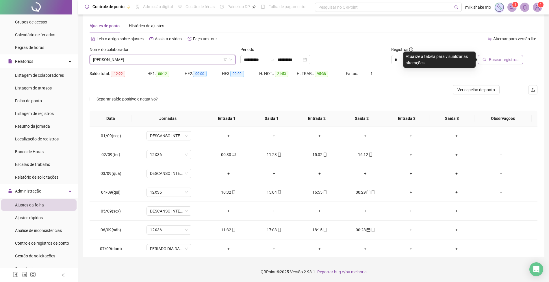
click at [492, 57] on span "Buscar registros" at bounding box center [503, 59] width 29 height 6
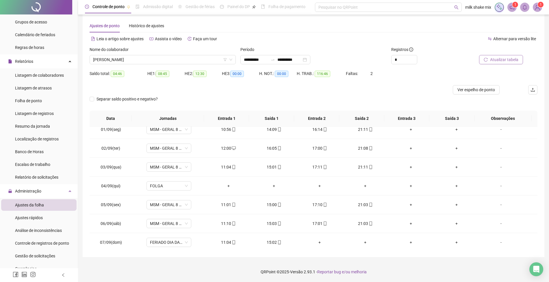
scroll to position [4, 0]
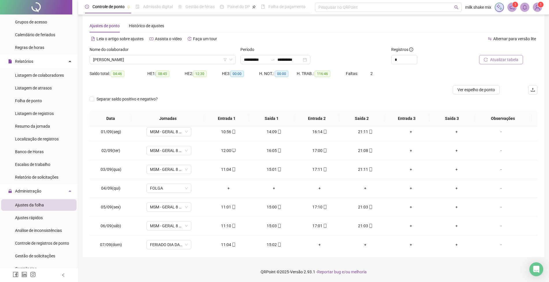
click at [205, 53] on div "Nome do colaborador" at bounding box center [163, 50] width 146 height 9
click at [204, 63] on span "YURI QUEIROZ GONÇALVES" at bounding box center [162, 59] width 139 height 9
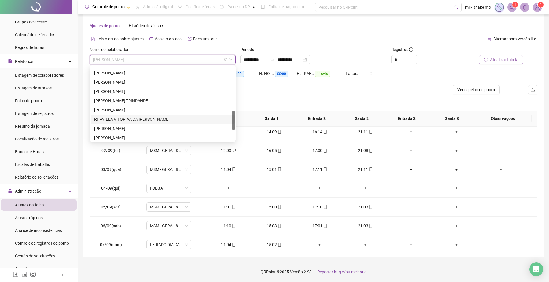
scroll to position [126, 0]
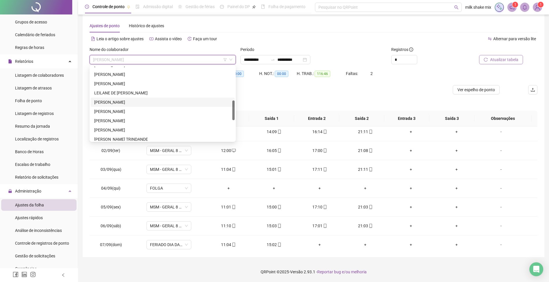
click at [153, 104] on div "[PERSON_NAME]" at bounding box center [162, 102] width 137 height 6
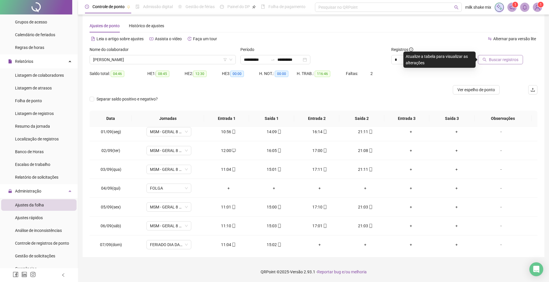
click at [508, 58] on span "Buscar registros" at bounding box center [503, 59] width 29 height 6
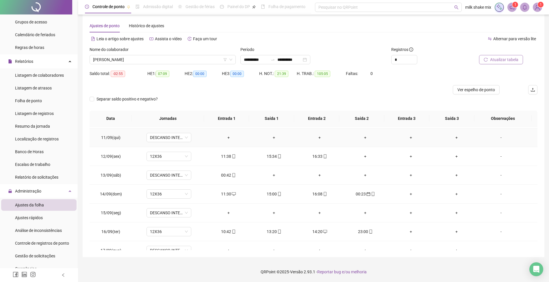
scroll to position [197, 0]
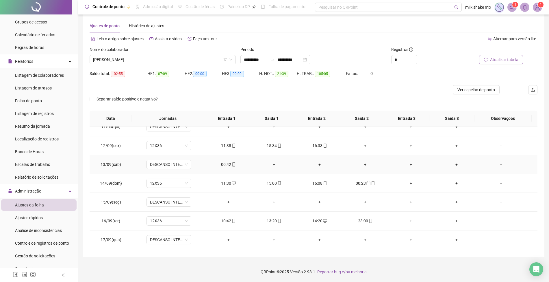
click at [223, 165] on div "00:42" at bounding box center [229, 164] width 36 height 6
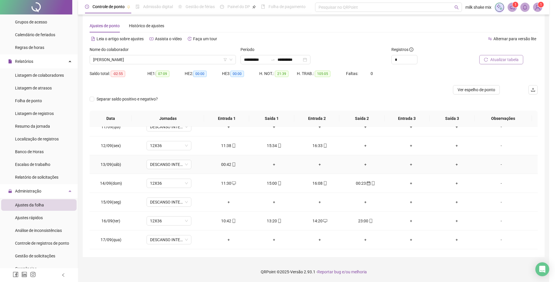
type input "**********"
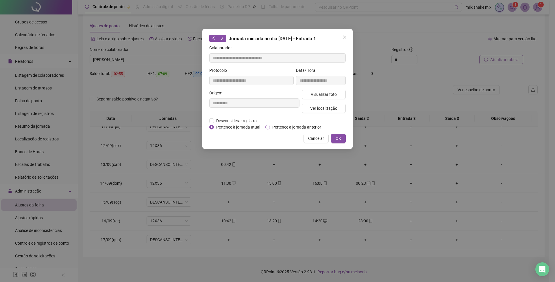
click at [310, 126] on span "Pertence à jornada anterior" at bounding box center [296, 127] width 53 height 6
click at [341, 140] on span "OK" at bounding box center [338, 138] width 5 height 6
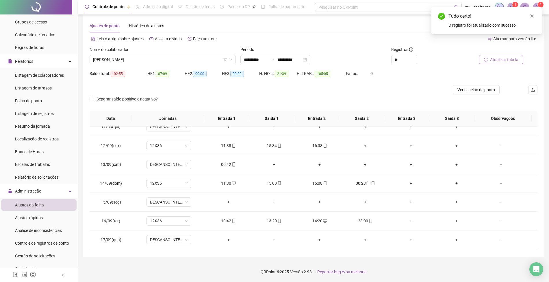
click at [505, 59] on span "Atualizar tabela" at bounding box center [504, 59] width 28 height 6
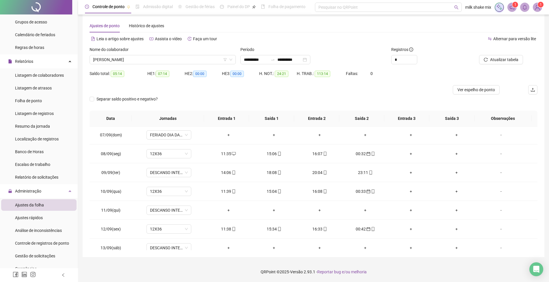
scroll to position [158, 0]
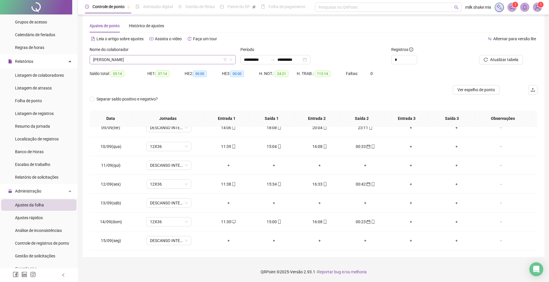
click at [196, 58] on span "[PERSON_NAME]" at bounding box center [162, 59] width 139 height 9
